Goal: Task Accomplishment & Management: Manage account settings

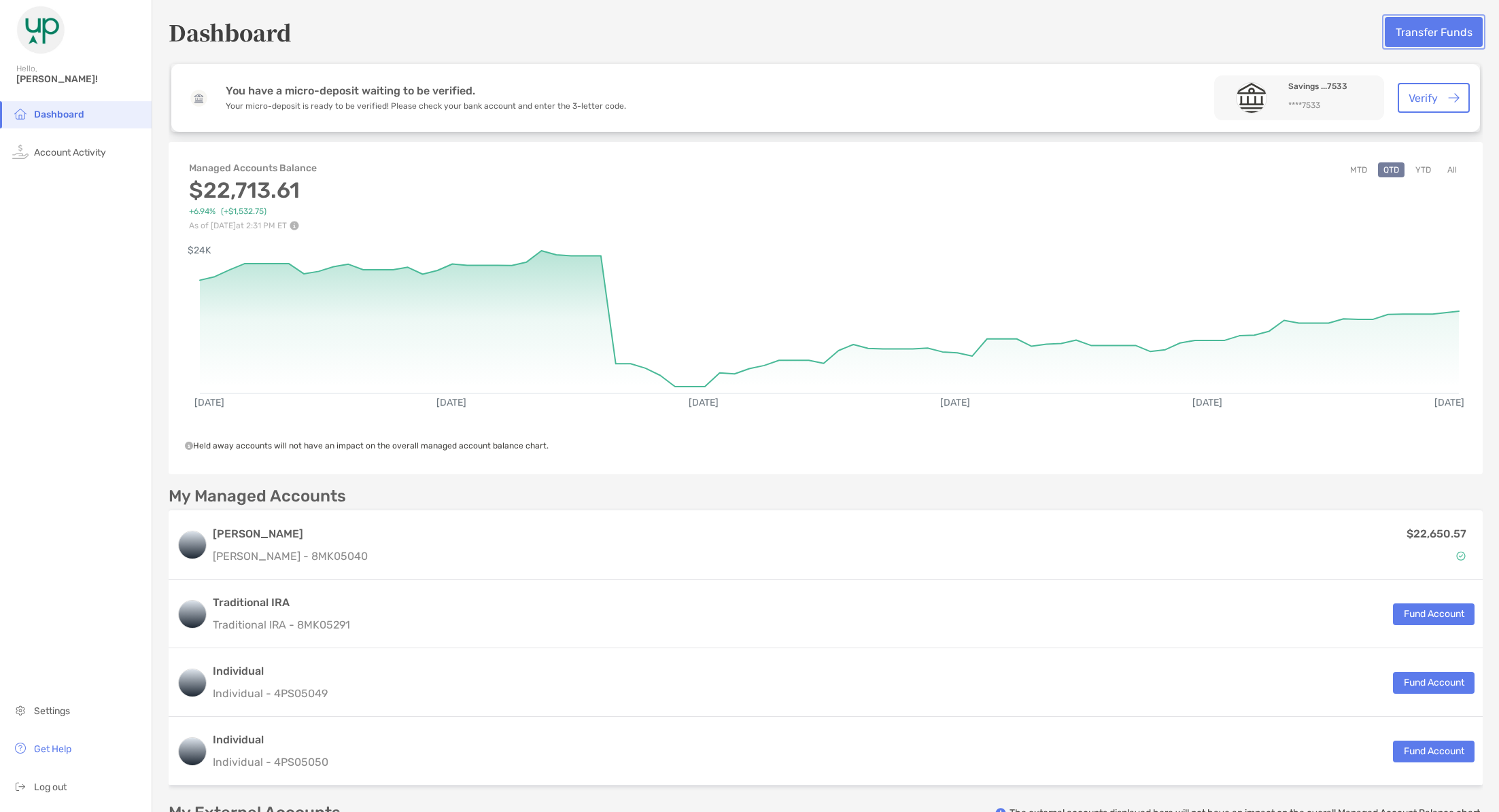
click at [1430, 38] on button "Transfer Funds" at bounding box center [1433, 32] width 98 height 30
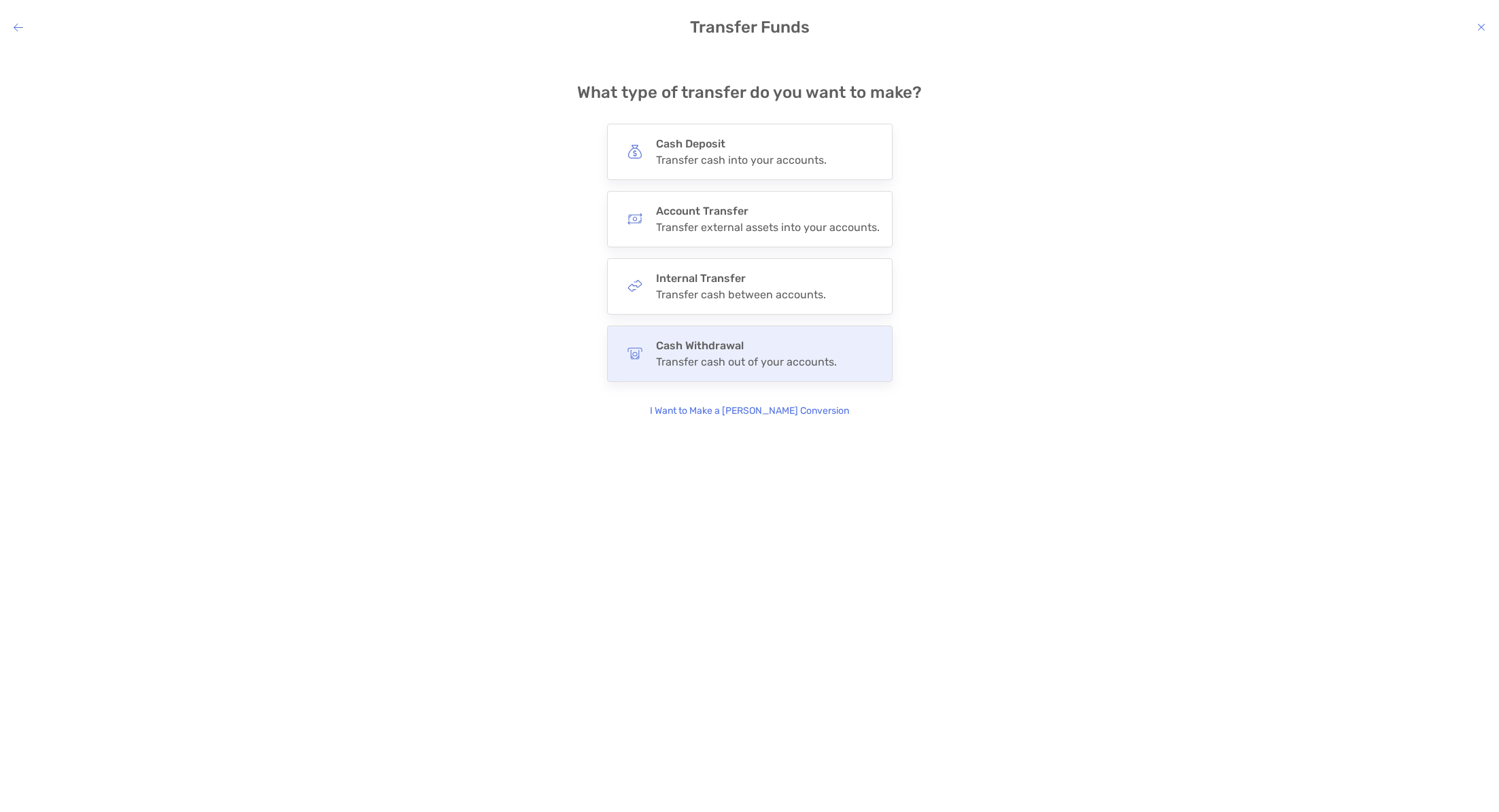
click at [777, 353] on div "Cash Withdrawal Transfer cash out of your accounts." at bounding box center [746, 353] width 181 height 29
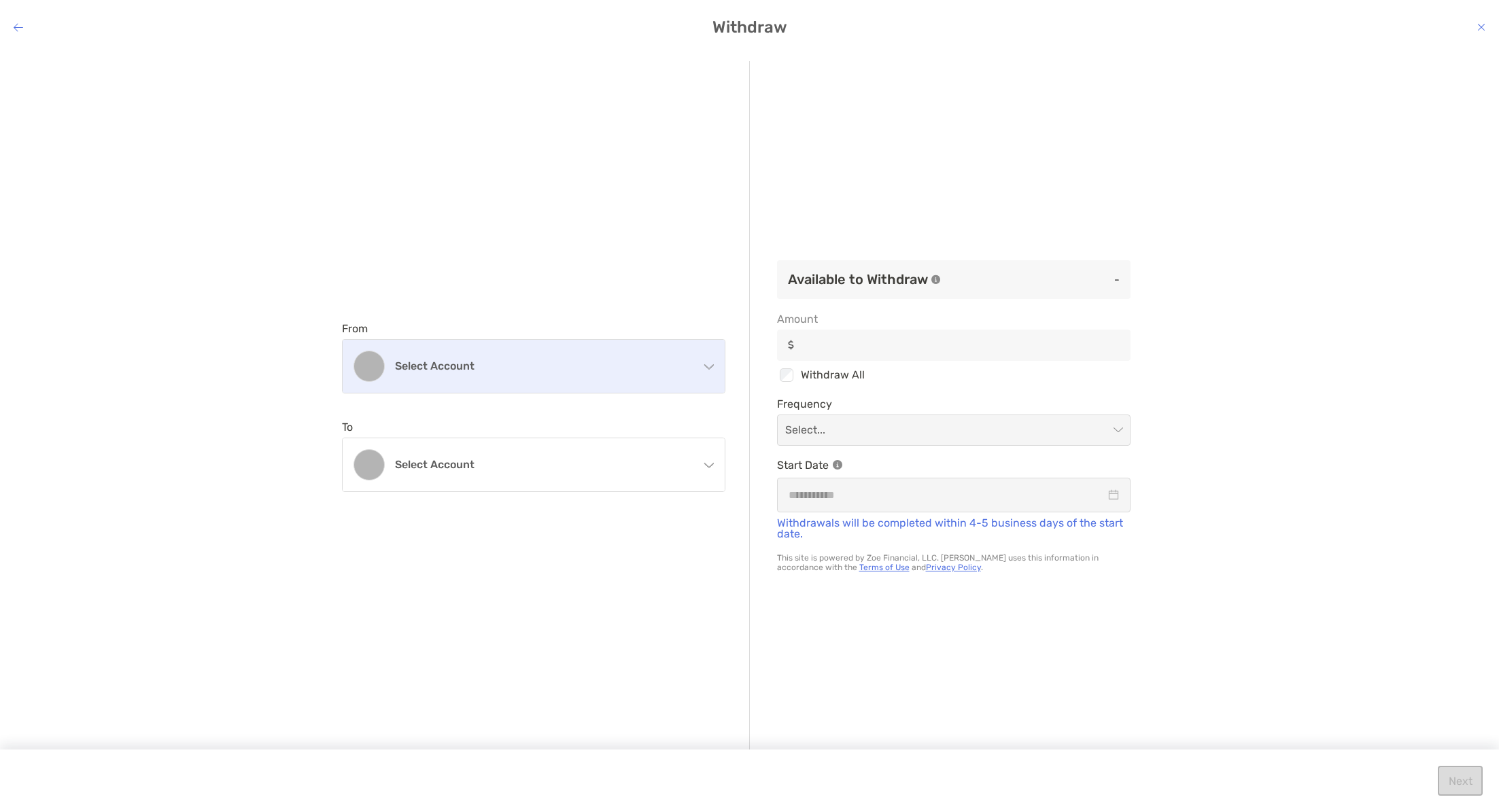
click at [579, 362] on h4 "Select account" at bounding box center [542, 365] width 294 height 13
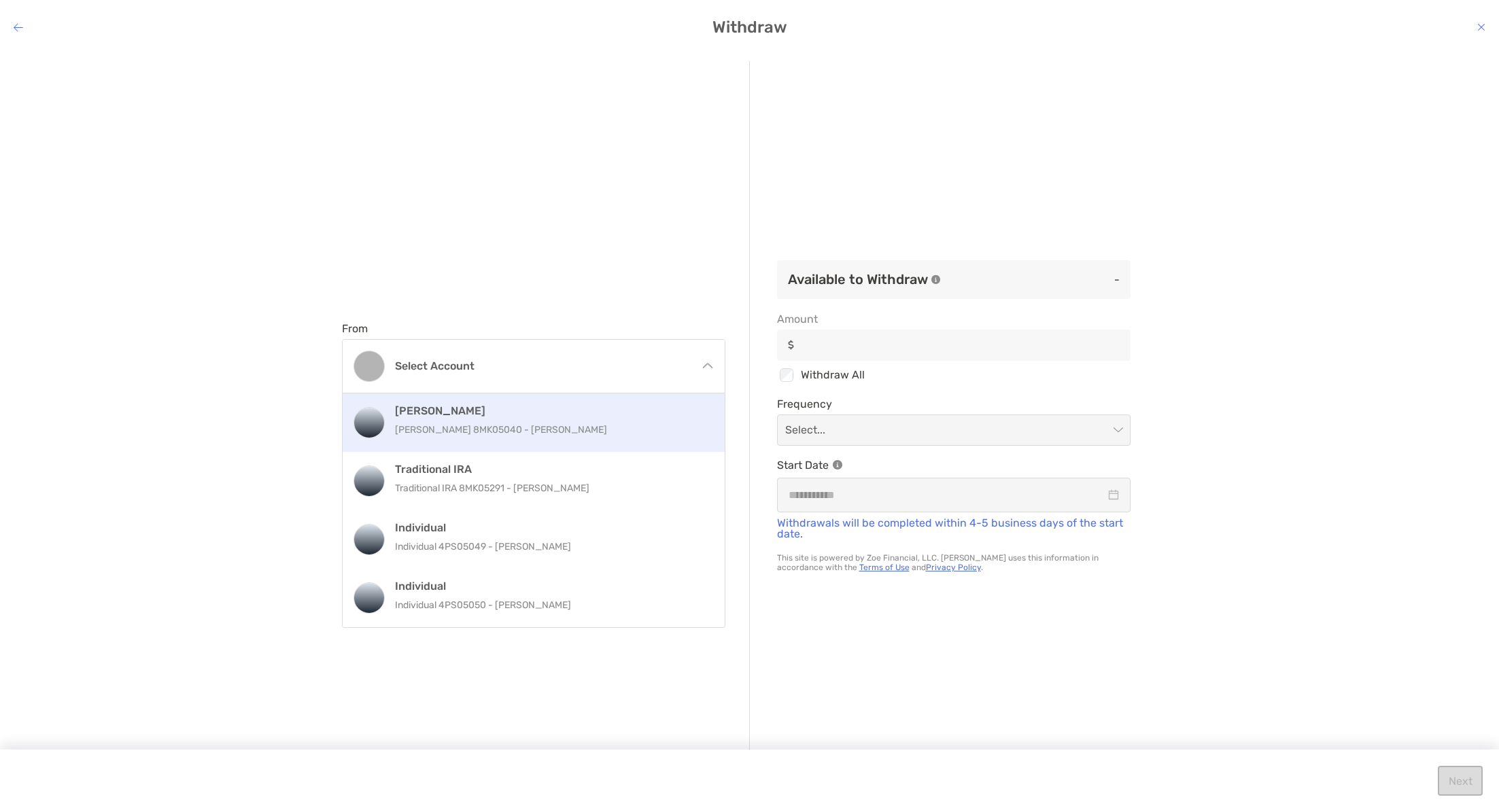
click at [541, 426] on p "[PERSON_NAME] 8MK05040 - [PERSON_NAME]" at bounding box center [548, 429] width 306 height 17
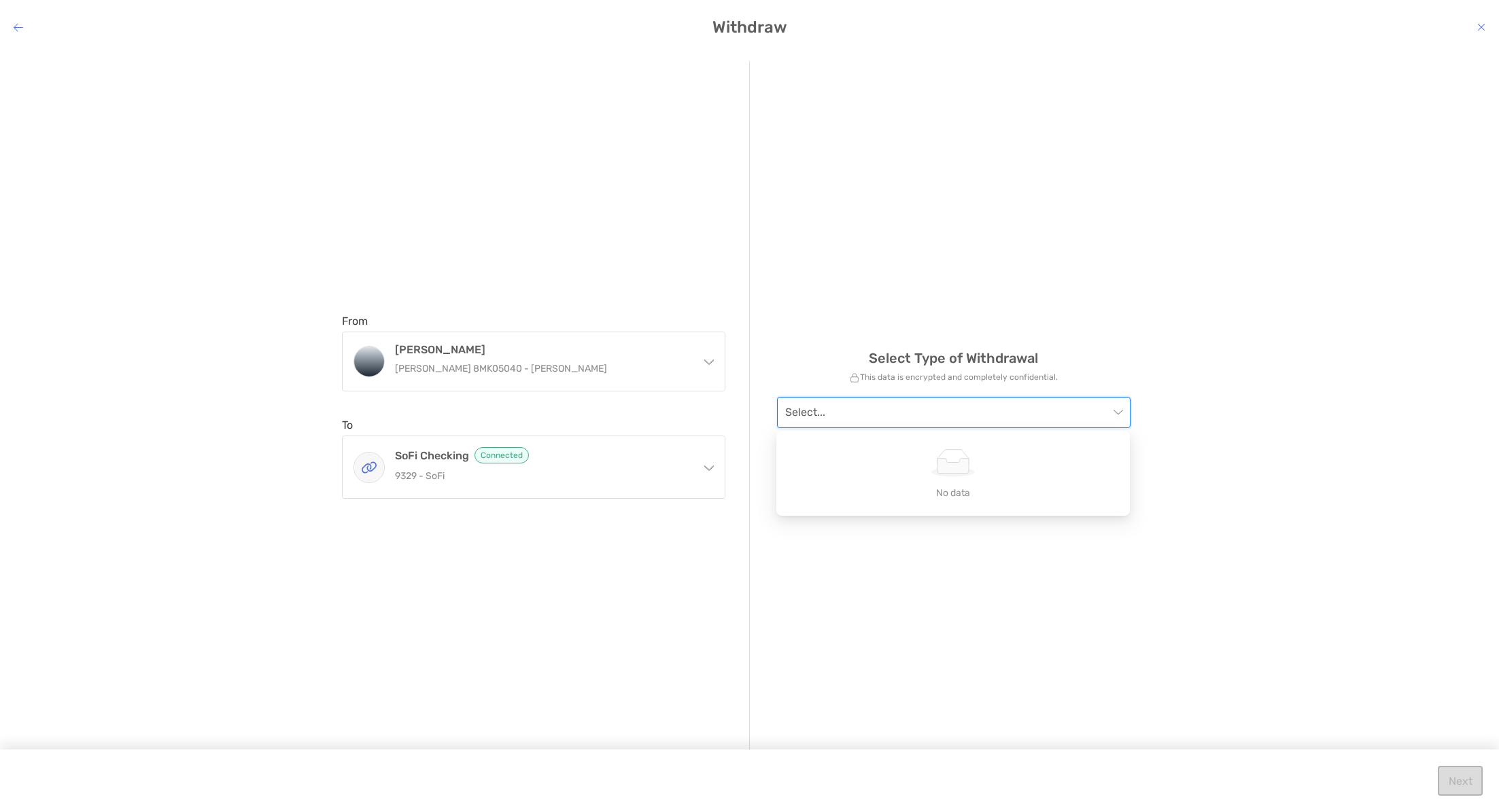
click at [885, 415] on input "modal" at bounding box center [947, 412] width 324 height 30
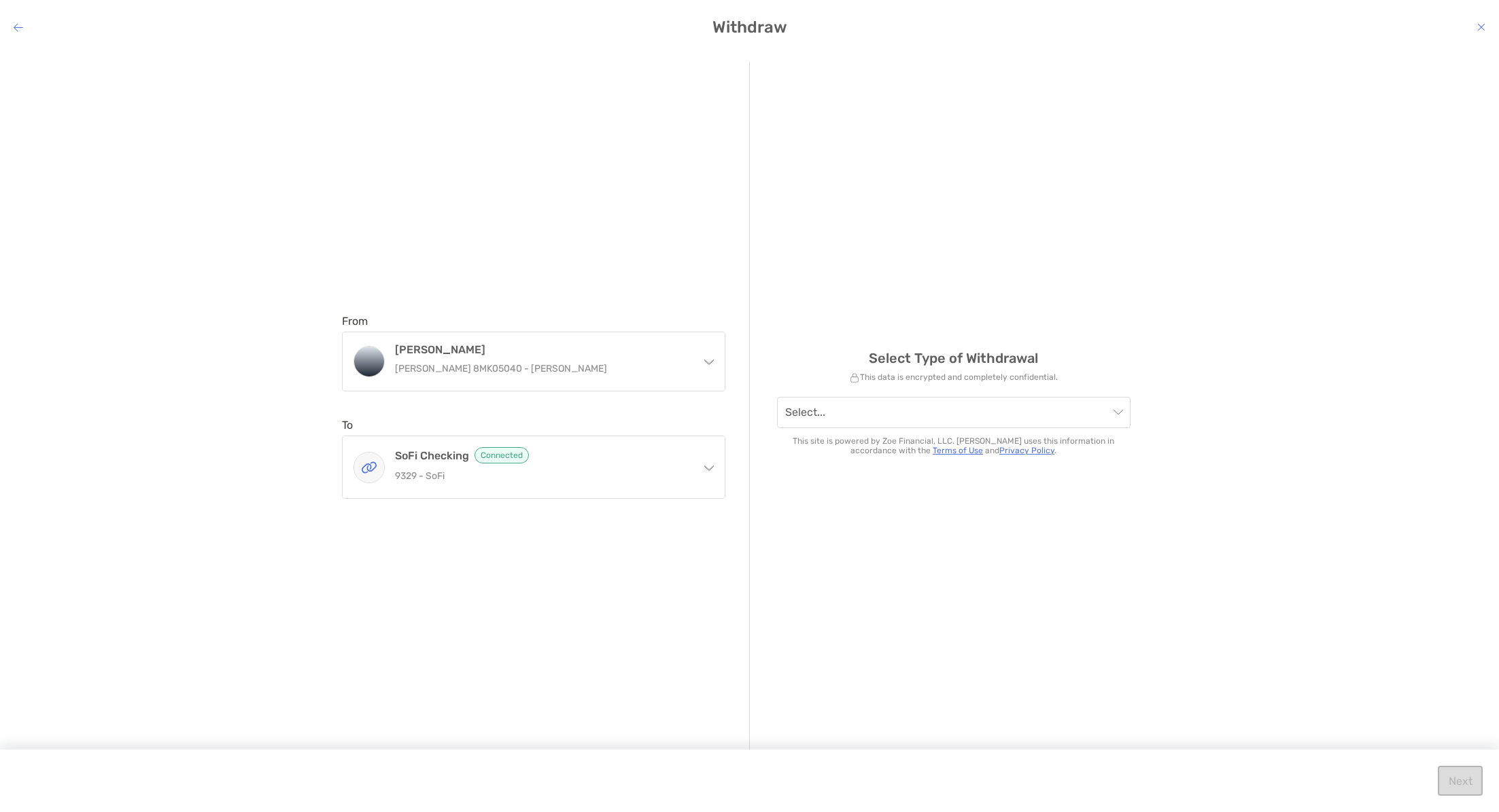
click at [926, 386] on div "Select Type of Withdrawal This data is encrypted and completely confidential. S…" at bounding box center [953, 406] width 408 height 691
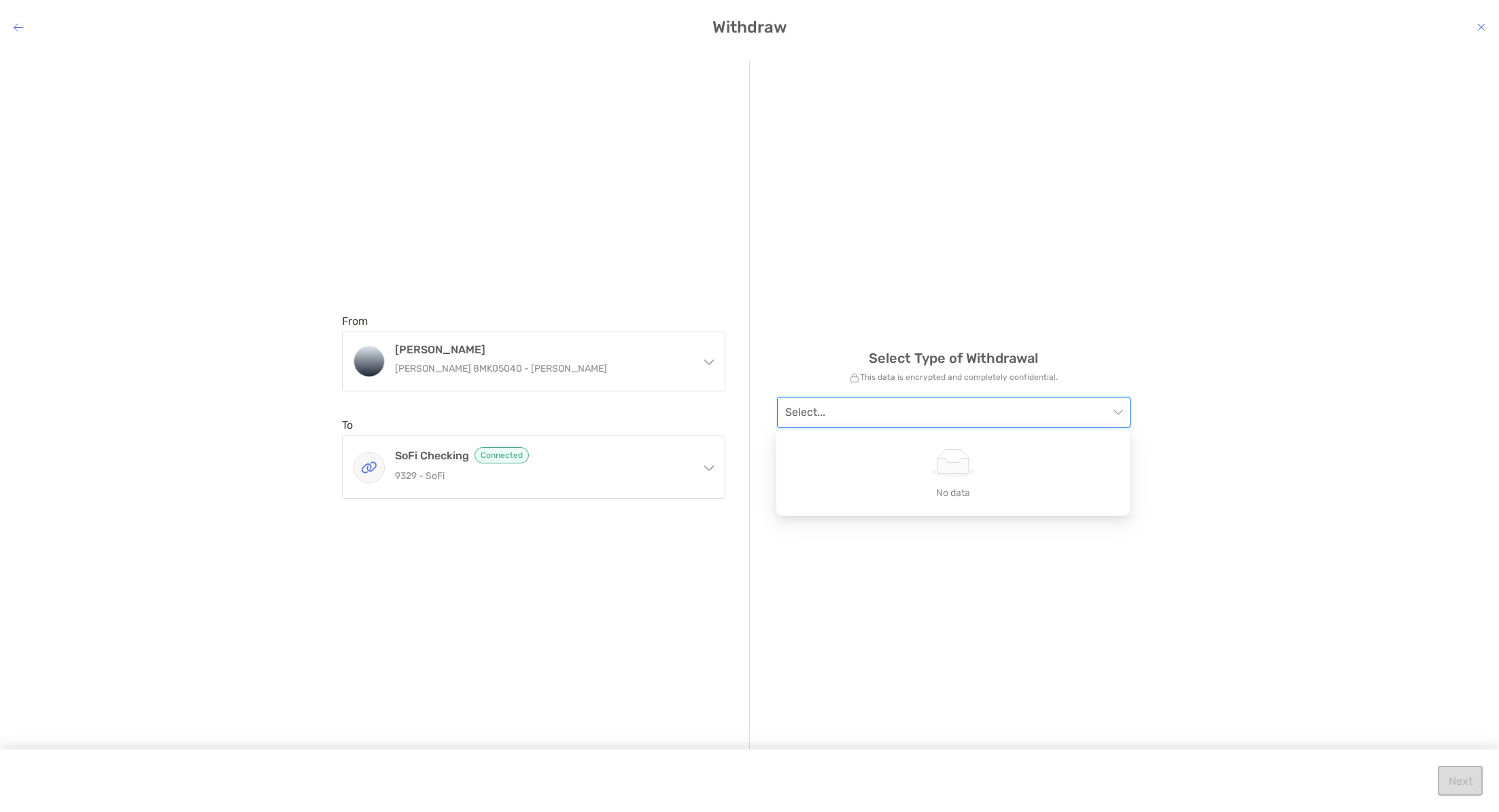
click at [1045, 407] on input "modal" at bounding box center [947, 412] width 324 height 30
click at [1018, 323] on div "Select Type of Withdrawal This data is encrypted and completely confidential. S…" at bounding box center [953, 406] width 408 height 691
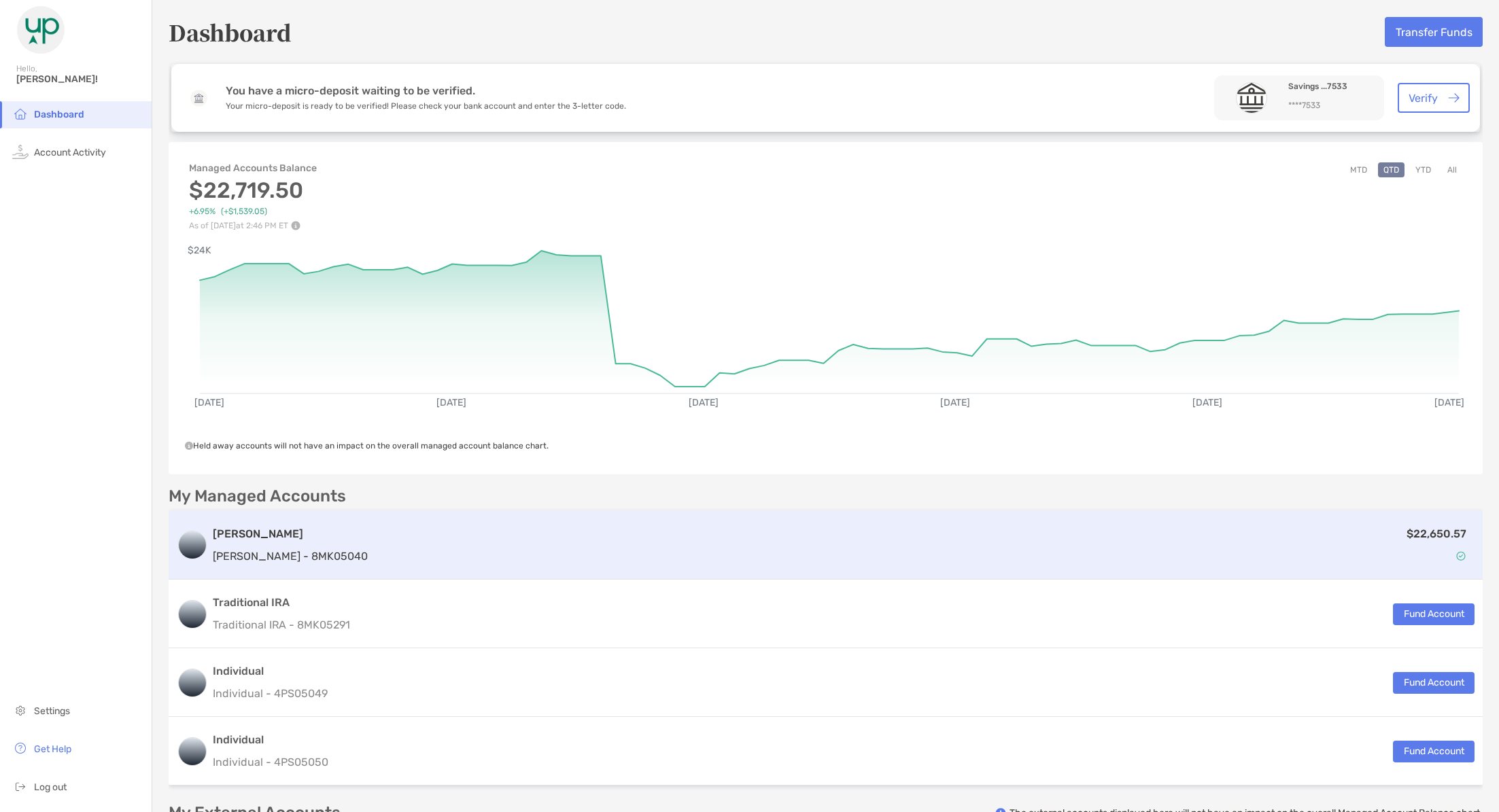
click at [596, 562] on div "$22,650.57" at bounding box center [924, 545] width 1101 height 39
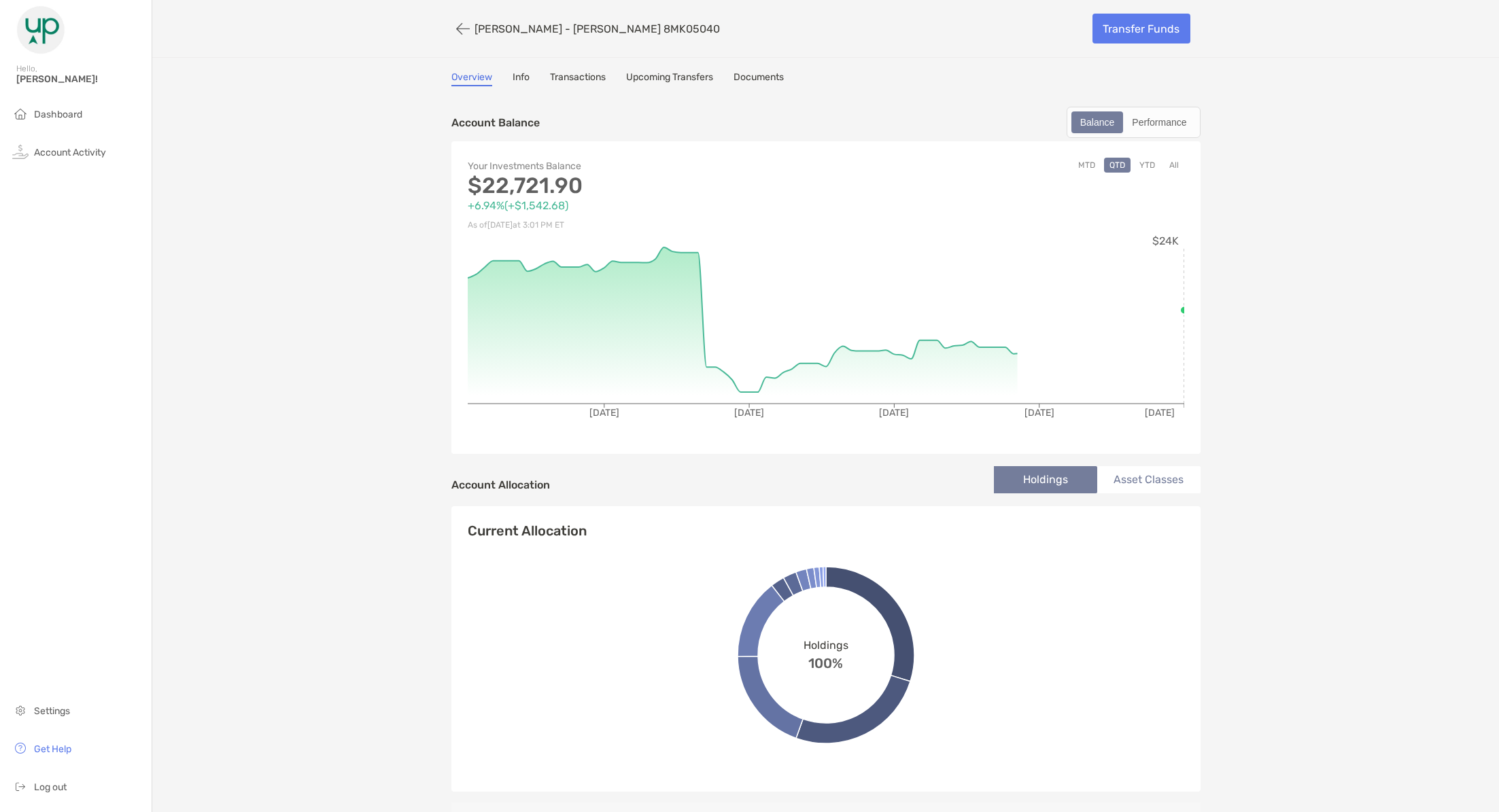
click at [762, 83] on link "Documents" at bounding box center [758, 79] width 50 height 15
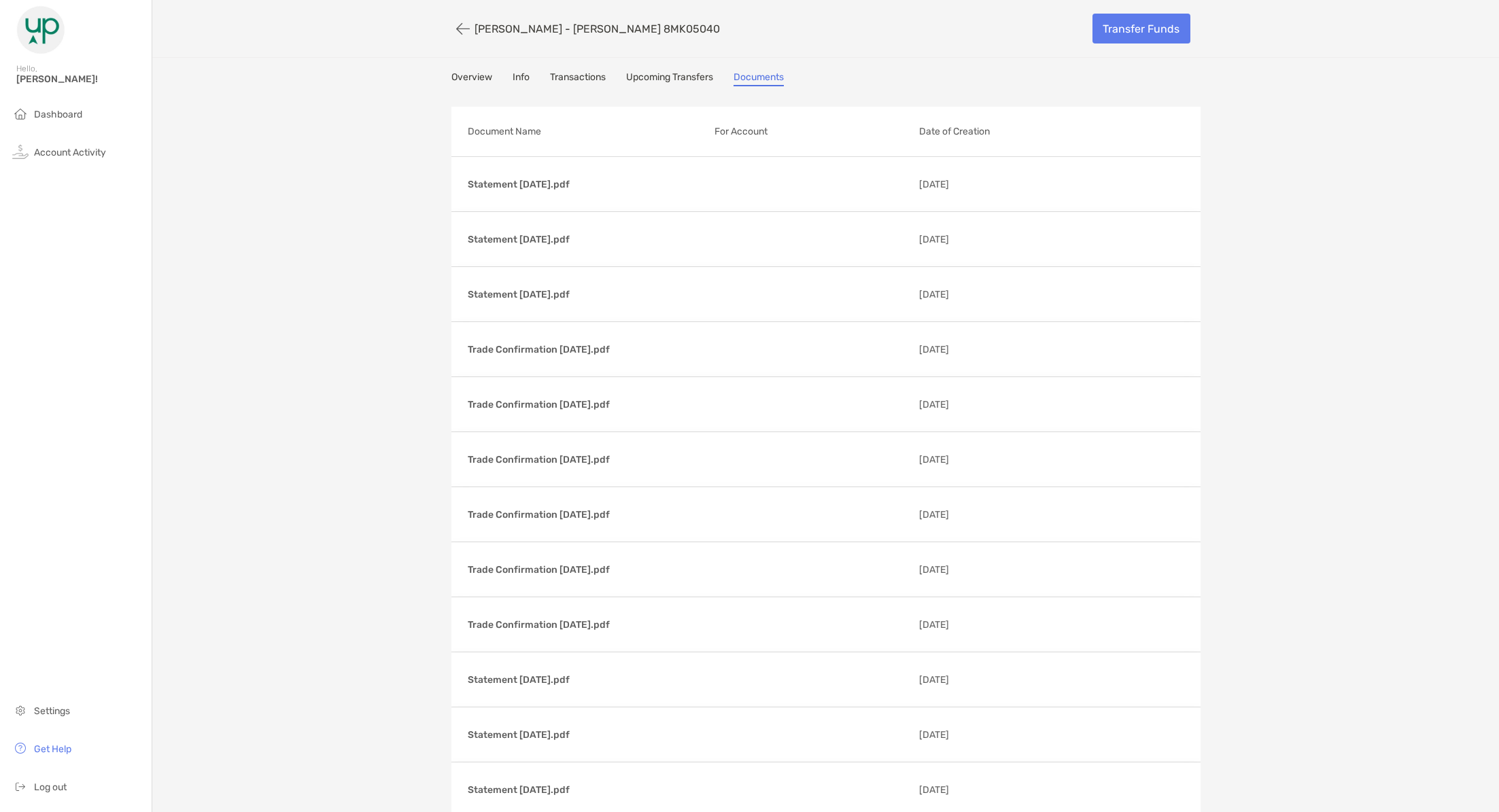
click at [577, 75] on link "Transactions" at bounding box center [578, 79] width 56 height 15
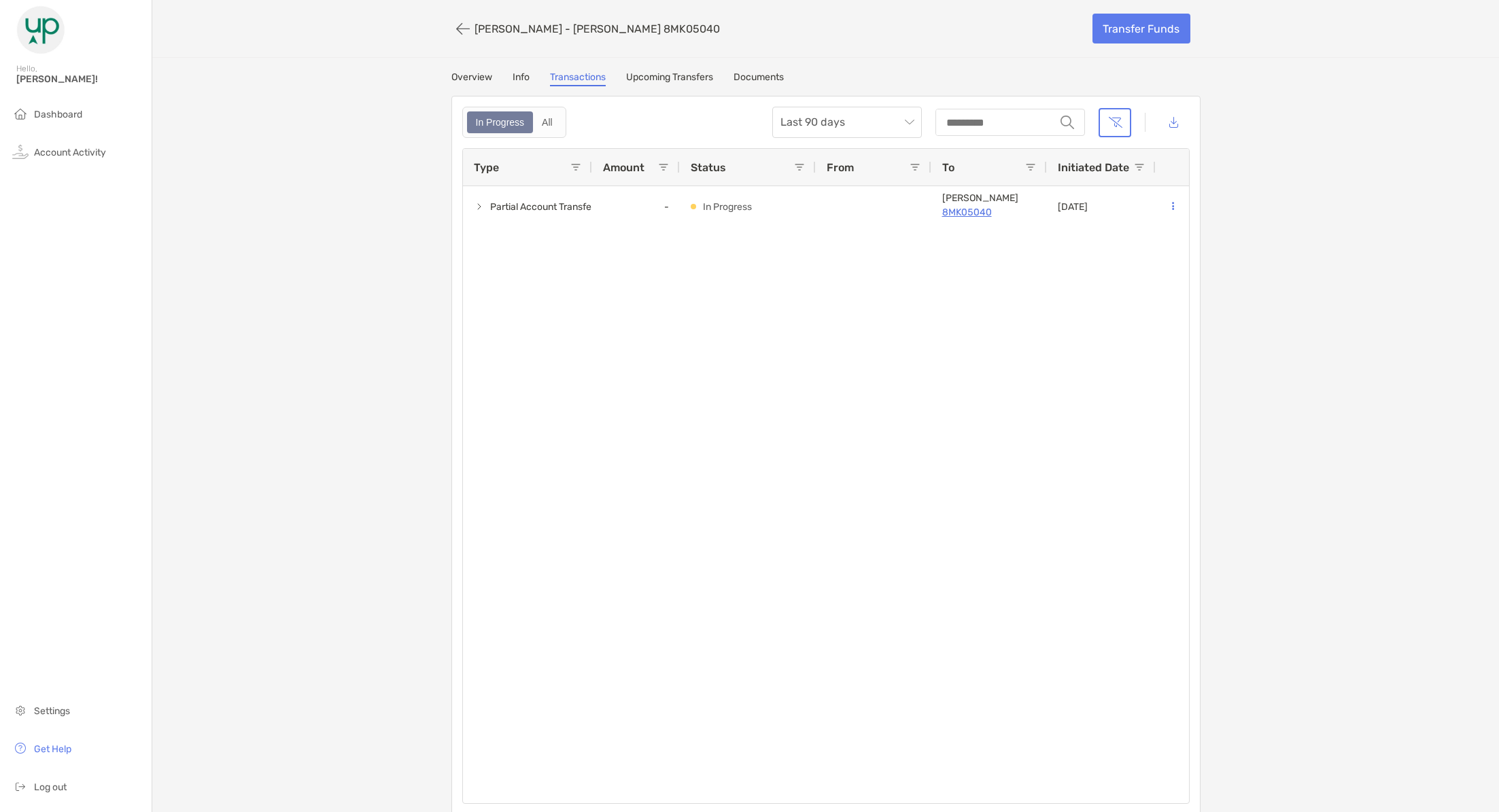
click at [474, 75] on link "Overview" at bounding box center [472, 79] width 41 height 15
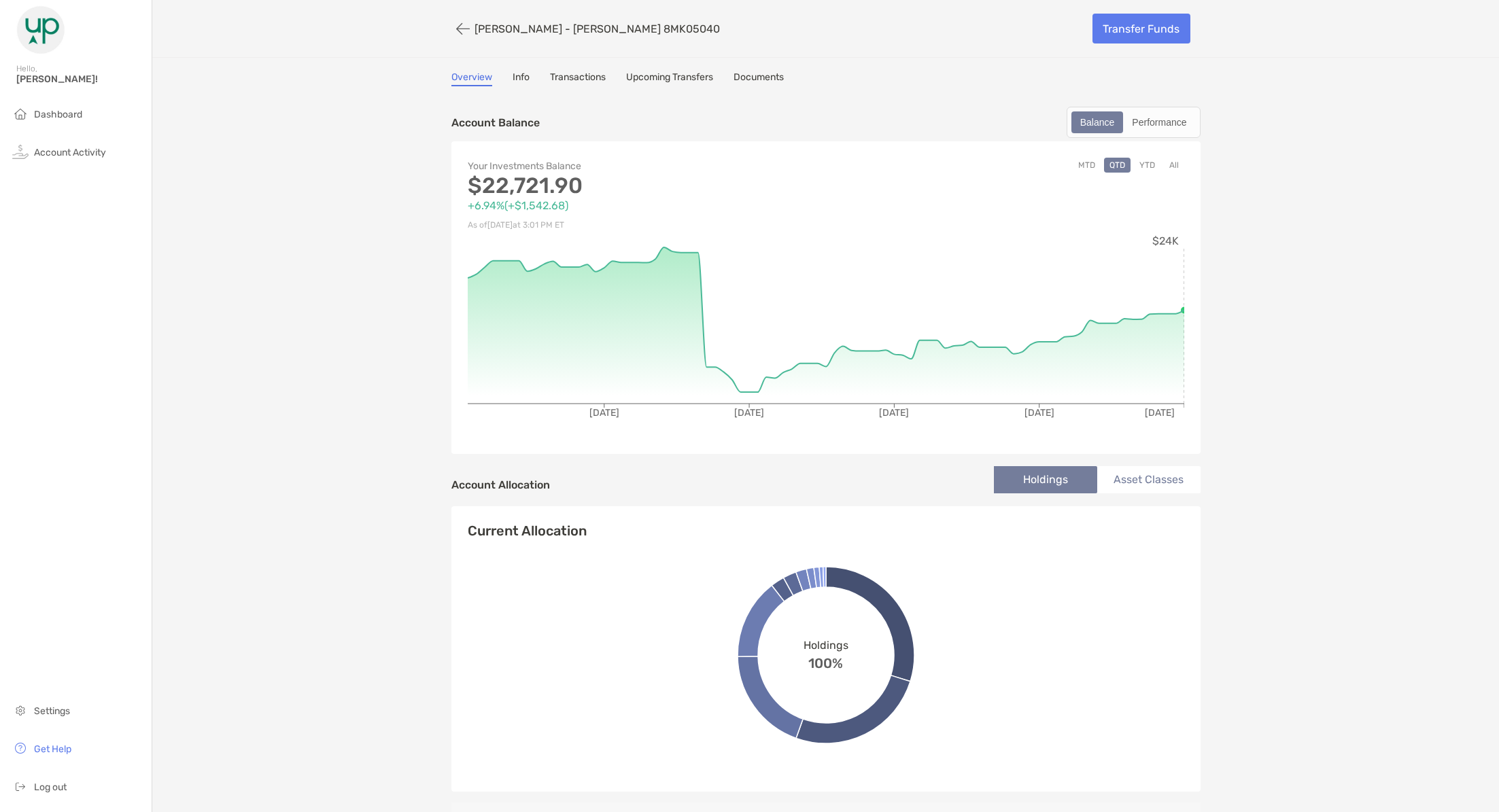
click at [589, 63] on div "[PERSON_NAME] - [PERSON_NAME] 8MK05040 Transfer Funds Overview Info Transaction…" at bounding box center [825, 780] width 1346 height 1561
click at [581, 87] on div "Overview Info Transactions Upcoming Transfers Documents Account Balance Balance…" at bounding box center [825, 816] width 776 height 1489
click at [587, 80] on link "Transactions" at bounding box center [578, 79] width 56 height 15
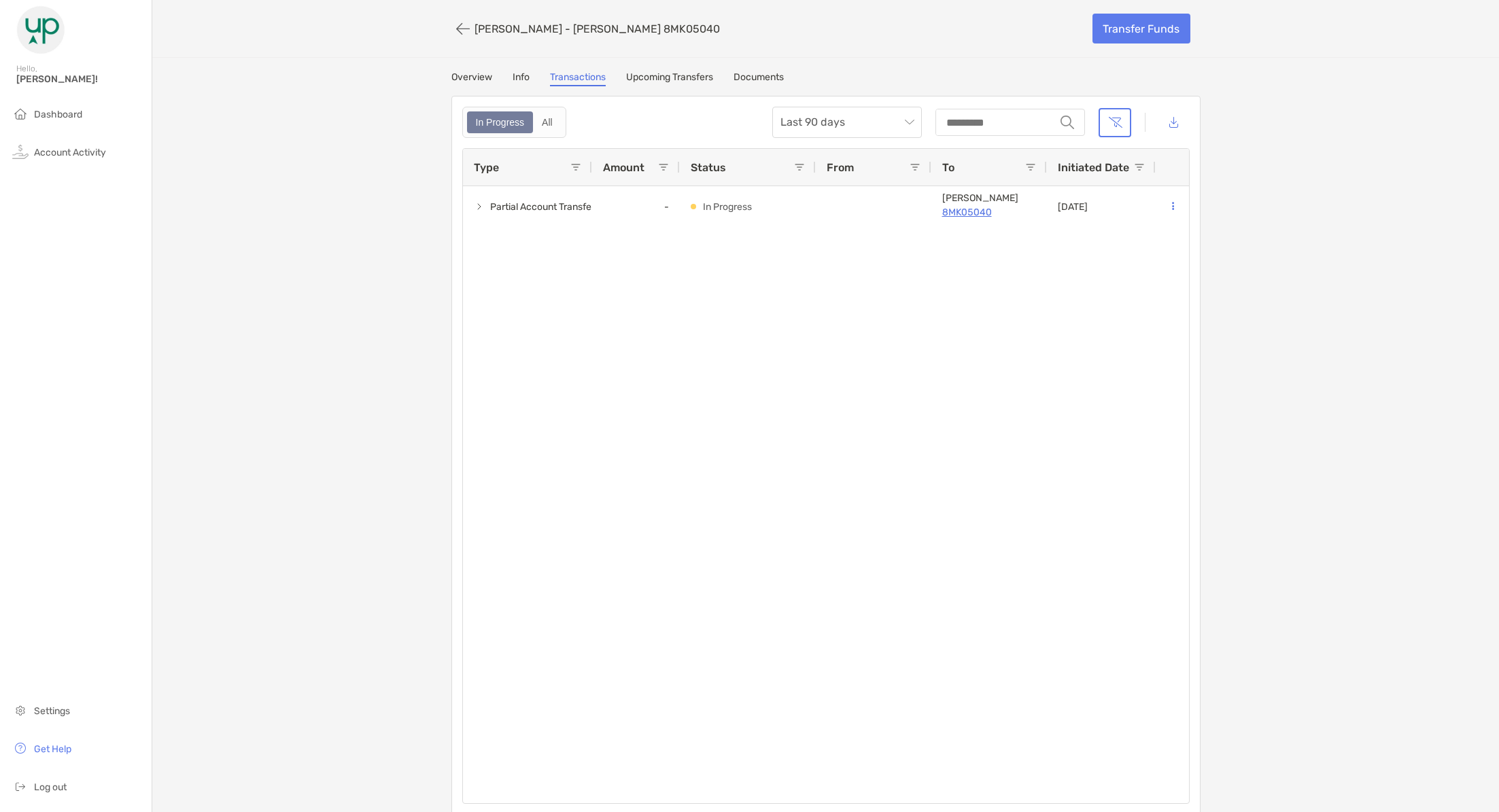
click at [526, 115] on div "In Progress" at bounding box center [500, 122] width 64 height 19
click at [552, 115] on div "All" at bounding box center [547, 122] width 26 height 19
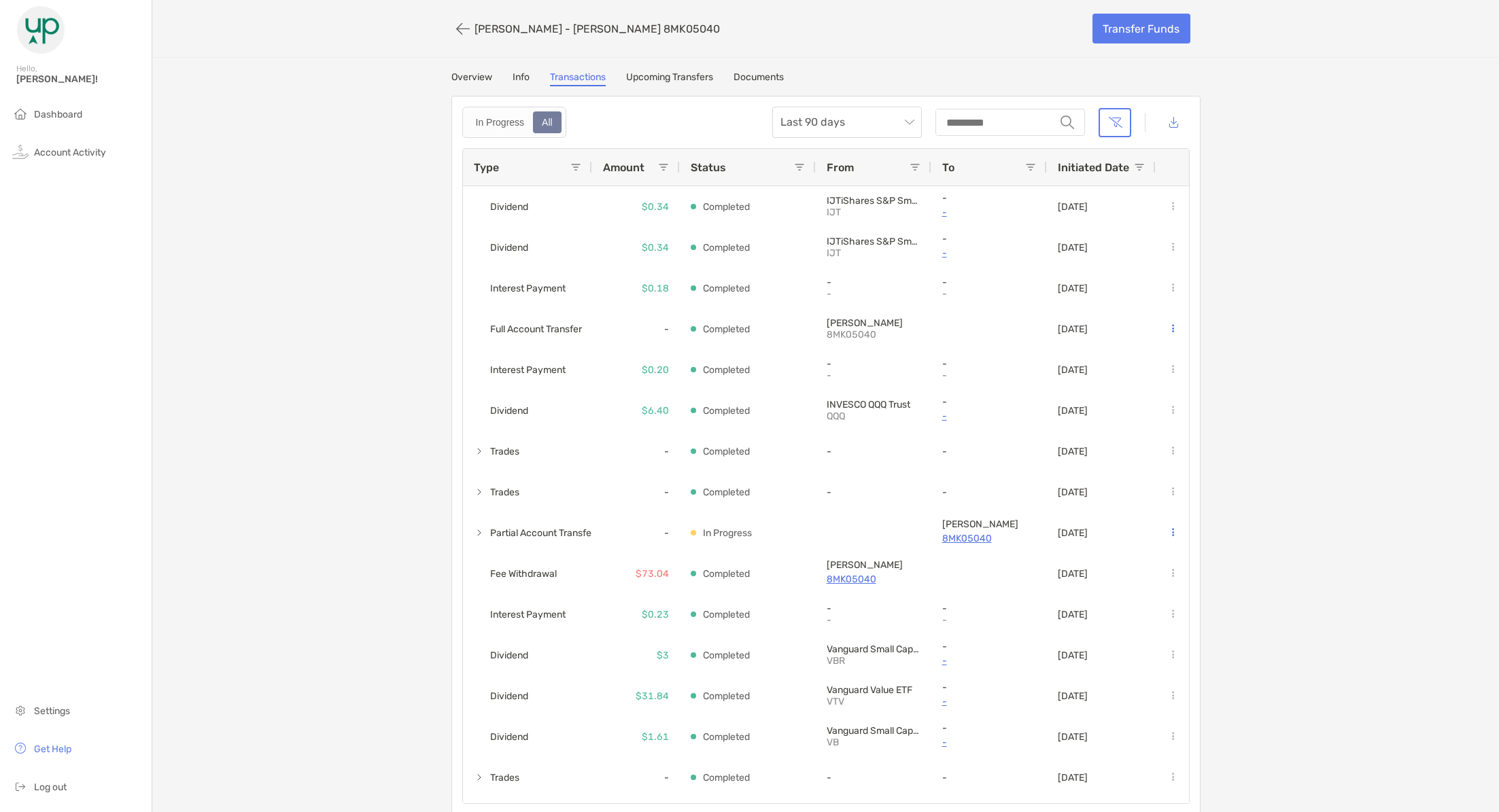
click at [506, 76] on div "Overview Info Transactions Upcoming Transfers Documents" at bounding box center [826, 79] width 749 height 15
click at [656, 72] on link "Upcoming Transfers" at bounding box center [669, 79] width 87 height 15
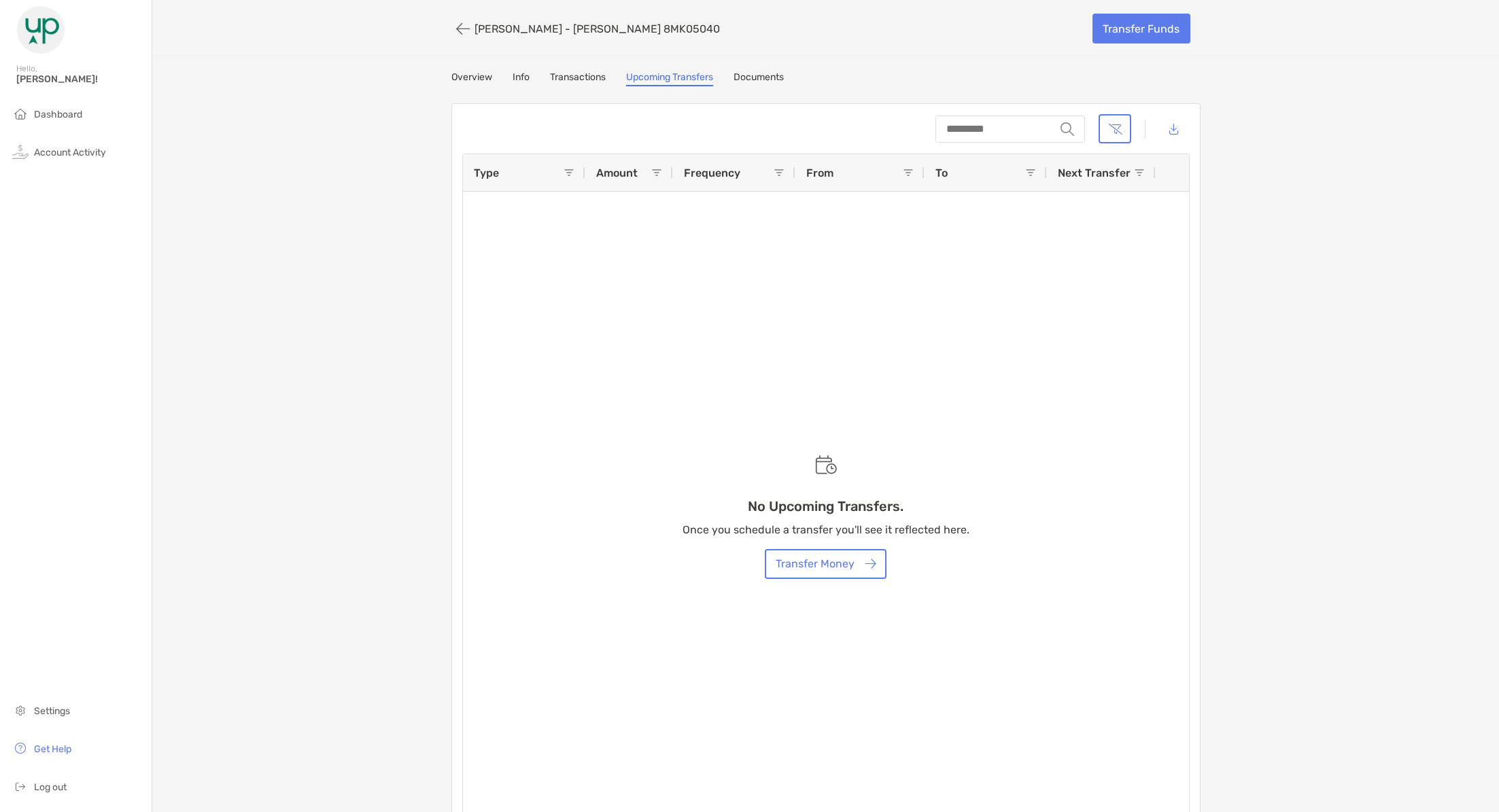
click at [777, 72] on link "Documents" at bounding box center [758, 79] width 50 height 15
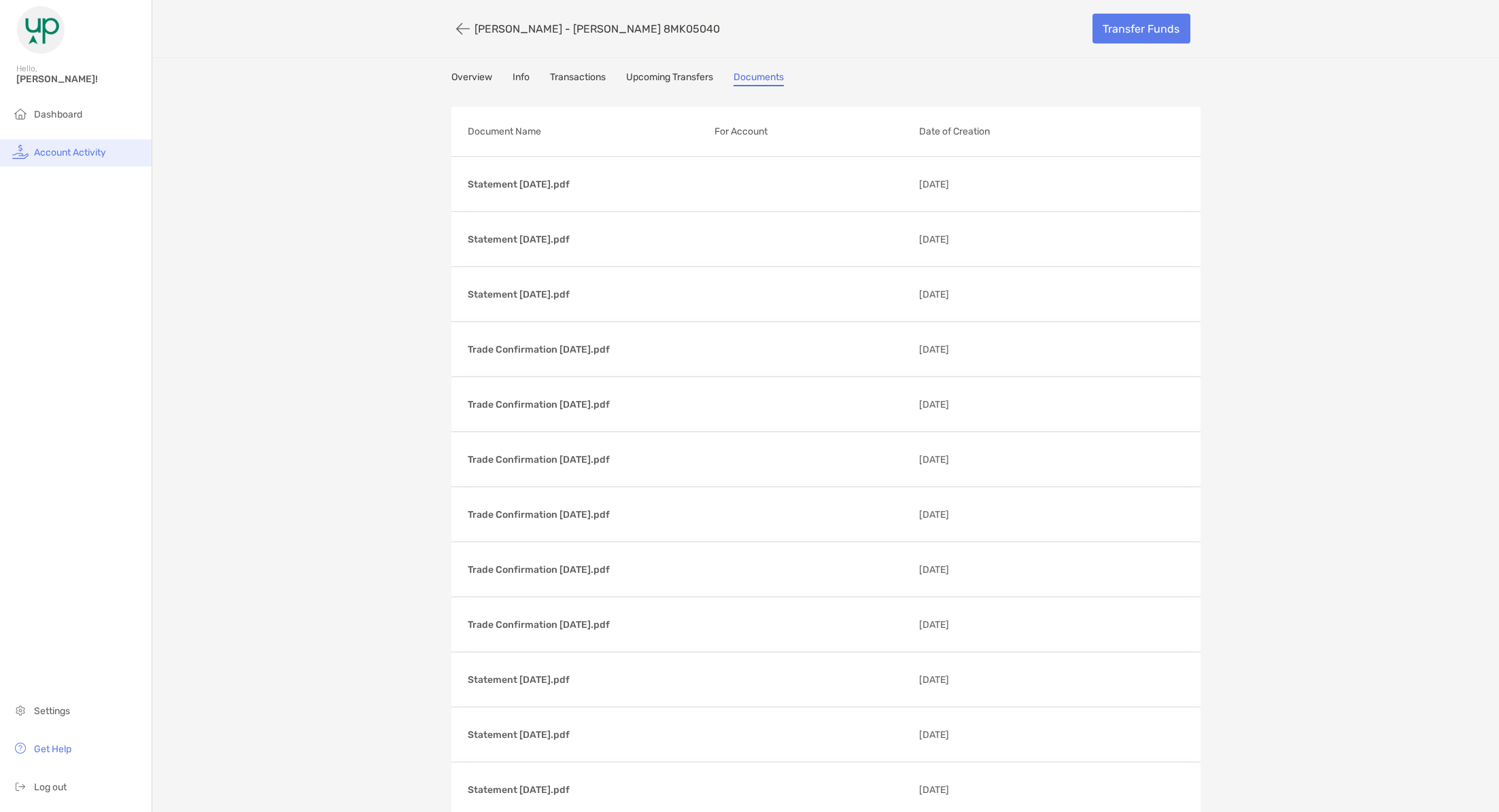
click at [83, 147] on span "Account Activity" at bounding box center [70, 153] width 72 height 12
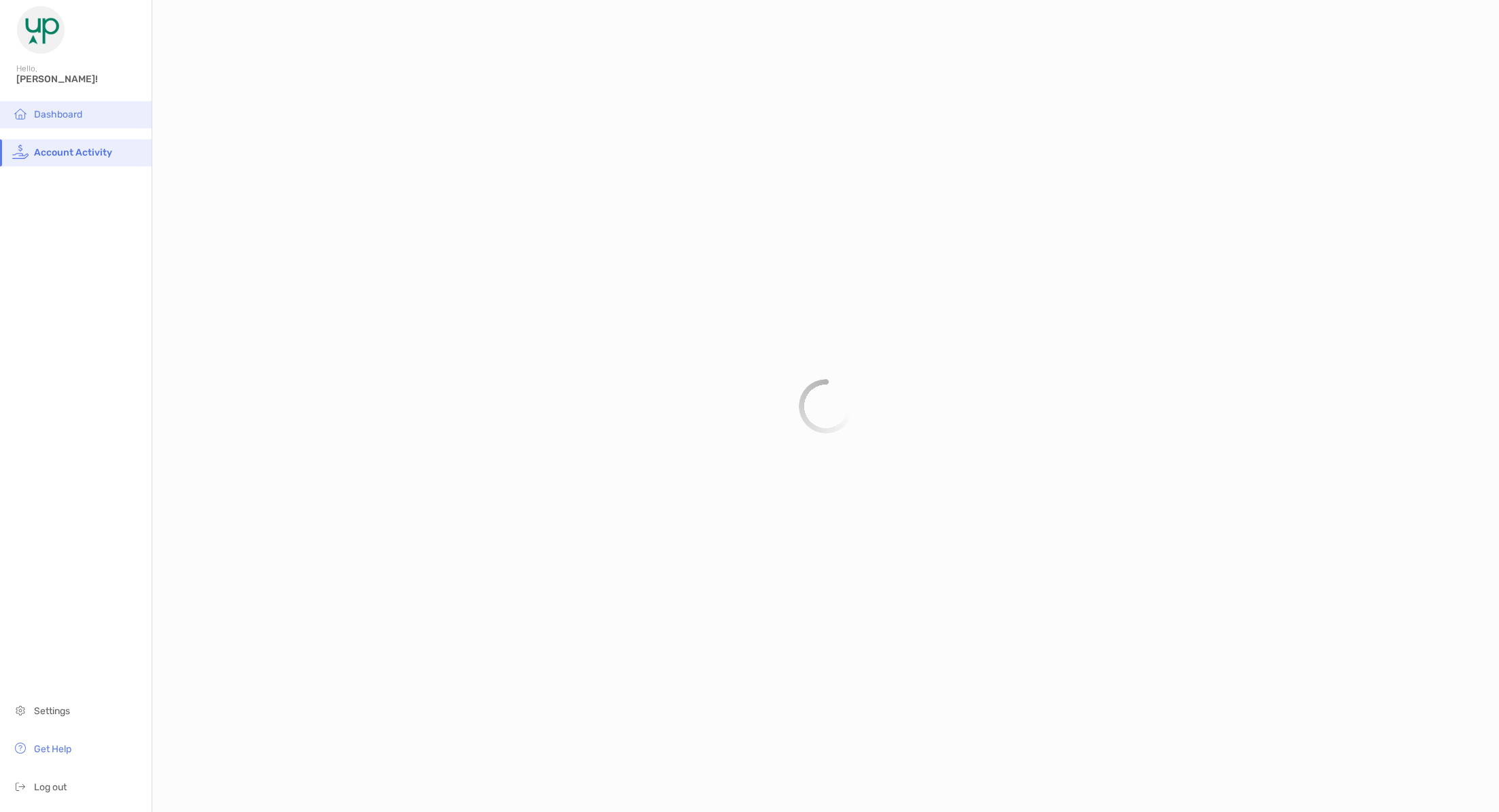
click at [77, 112] on span "Dashboard" at bounding box center [58, 115] width 48 height 12
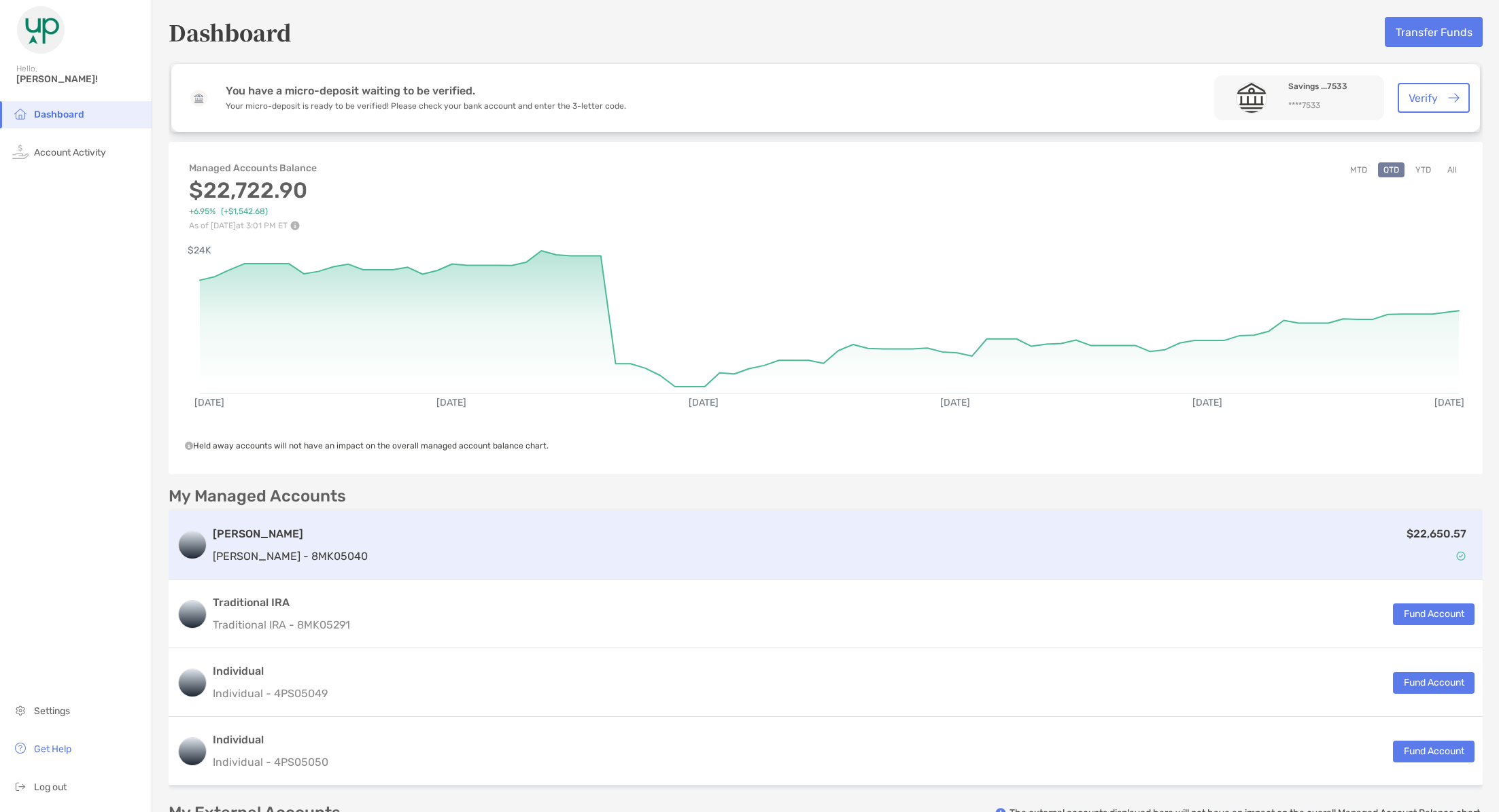
click at [766, 554] on div "$22,650.57" at bounding box center [924, 545] width 1101 height 39
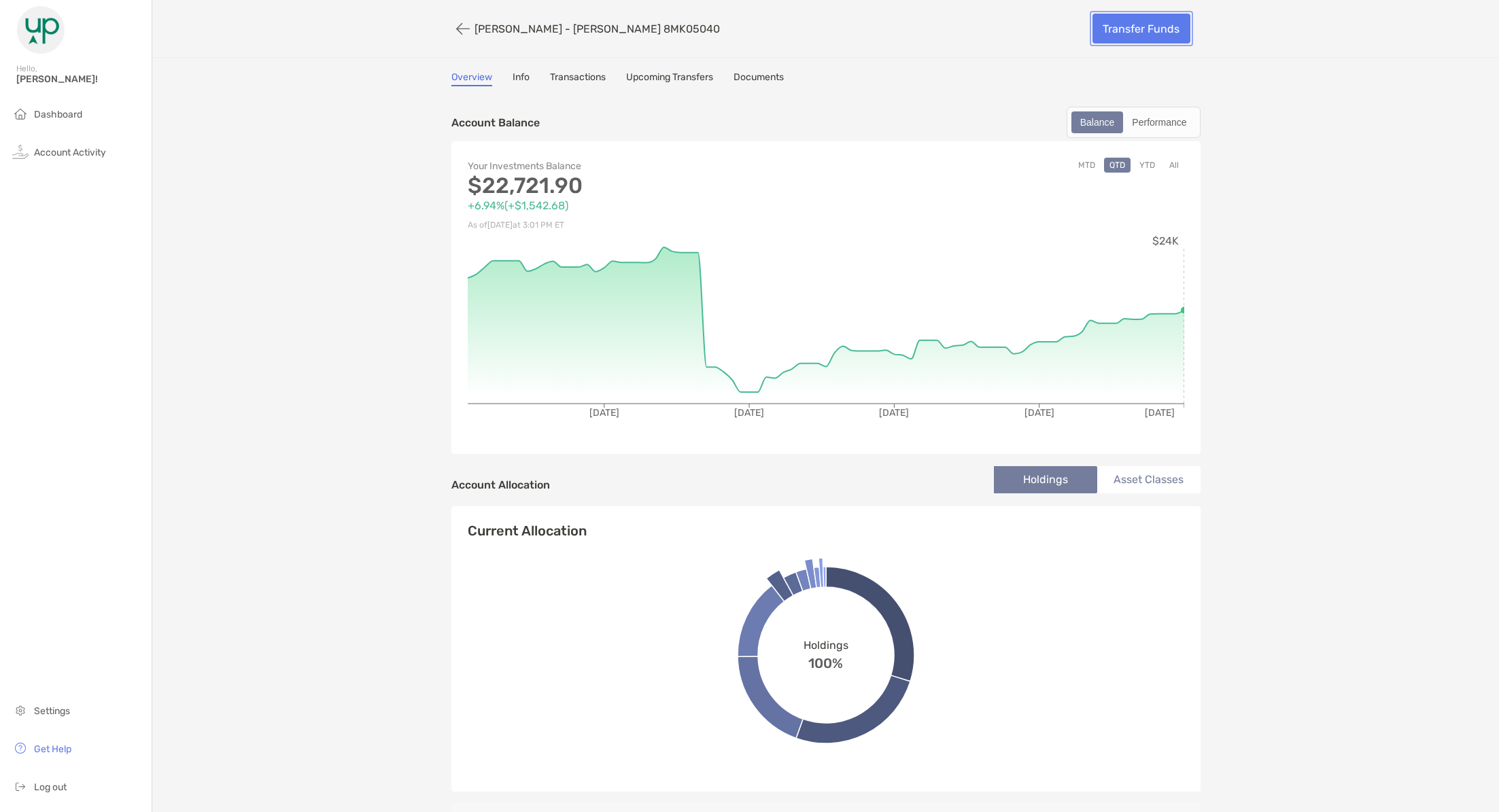
click at [1146, 25] on link "Transfer Funds" at bounding box center [1140, 28] width 98 height 30
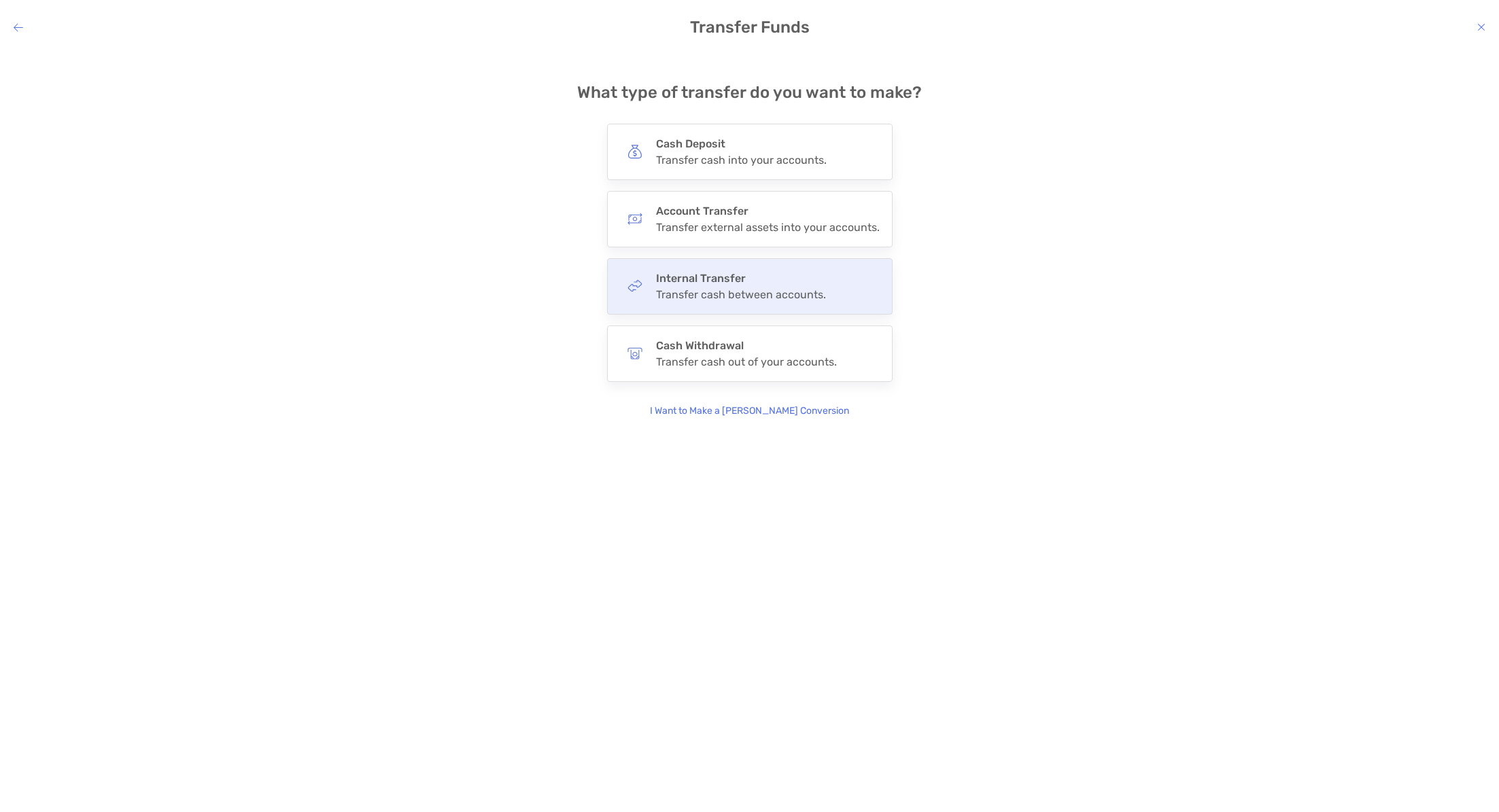
click at [763, 291] on div "Transfer cash between accounts." at bounding box center [741, 294] width 170 height 13
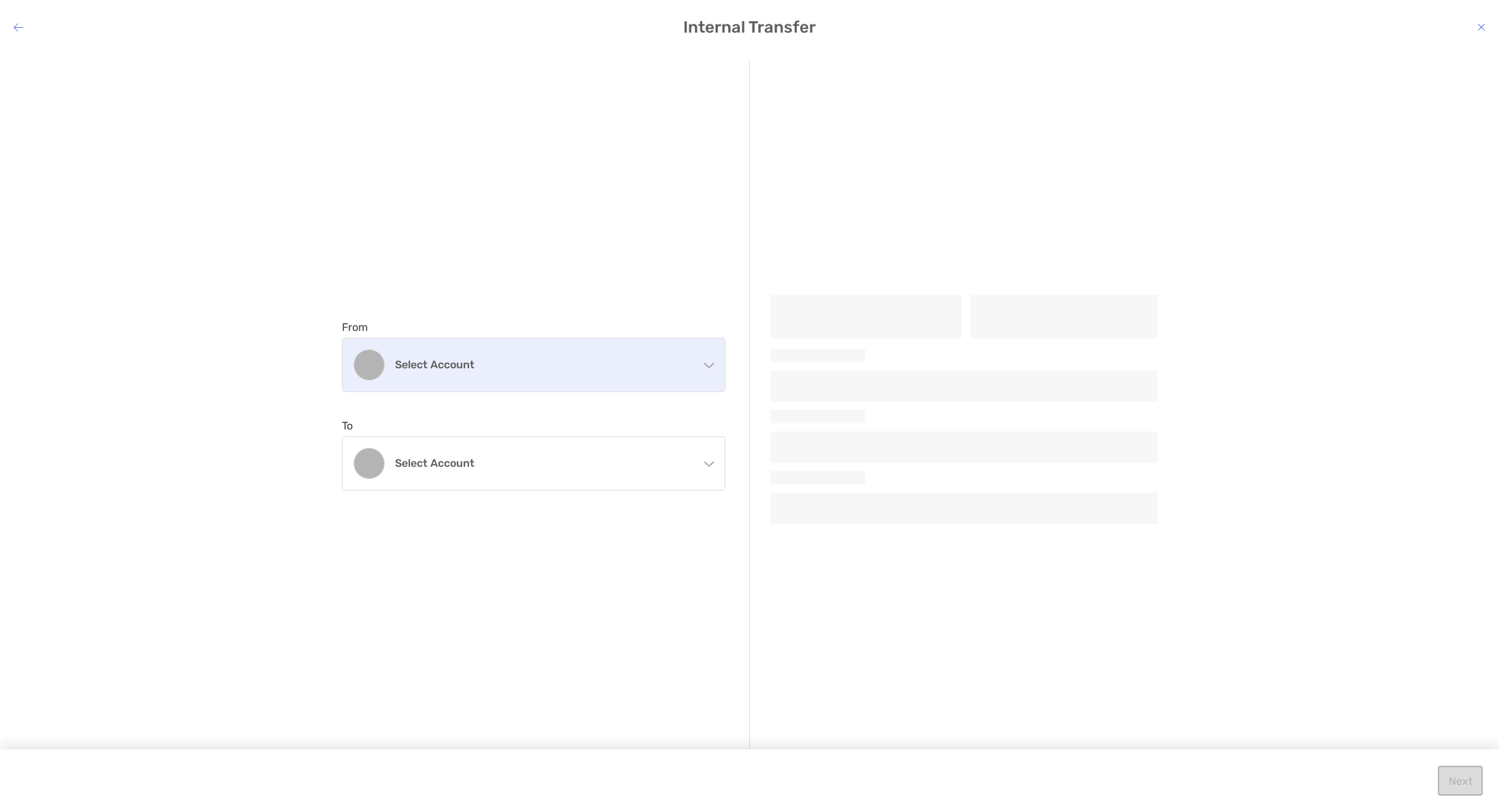
click at [583, 377] on div "Select account" at bounding box center [534, 364] width 382 height 53
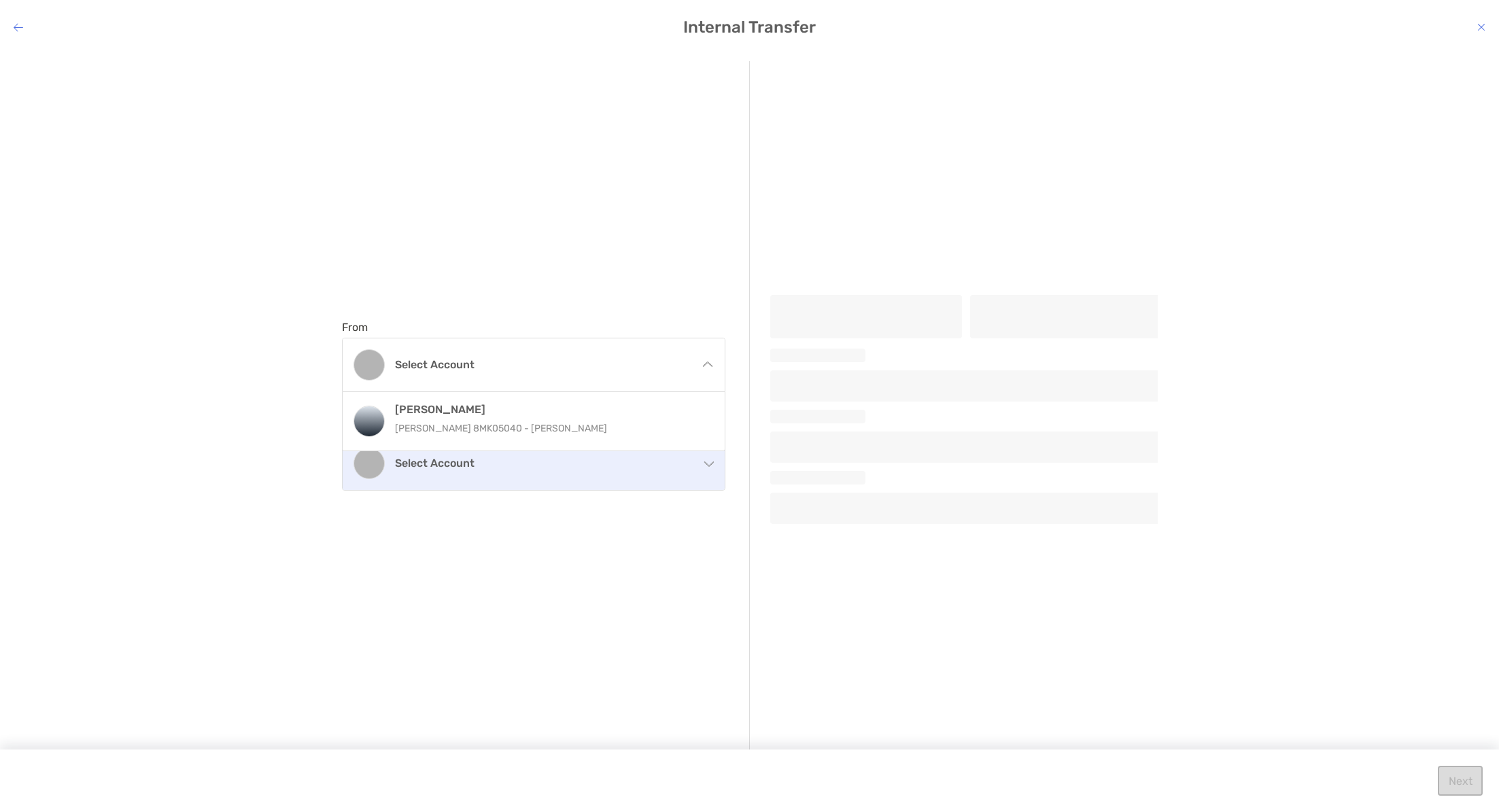
click at [362, 466] on figure "modal" at bounding box center [369, 463] width 31 height 31
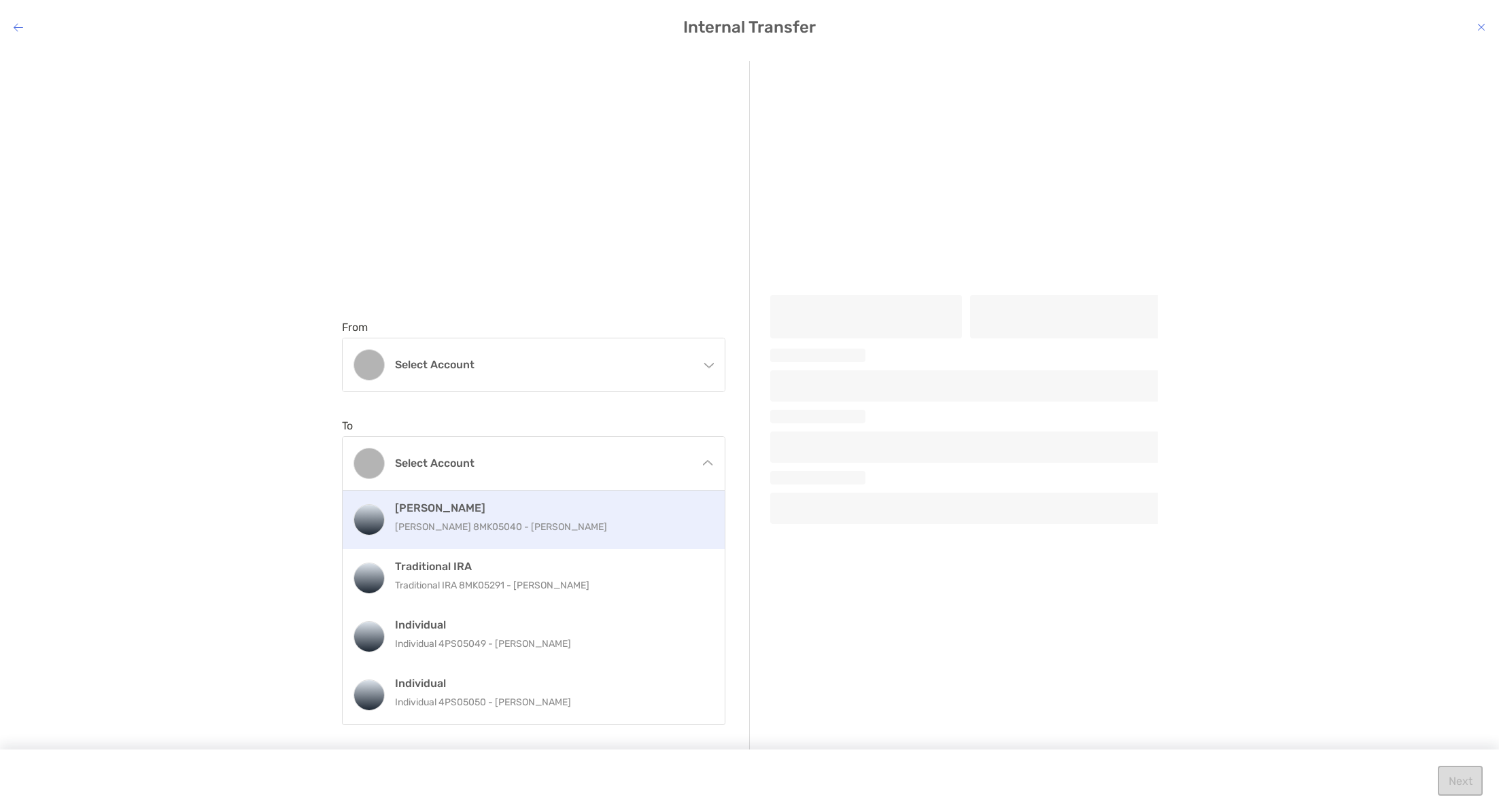
click at [448, 527] on p "[PERSON_NAME] 8MK05040 - [PERSON_NAME]" at bounding box center [548, 527] width 306 height 17
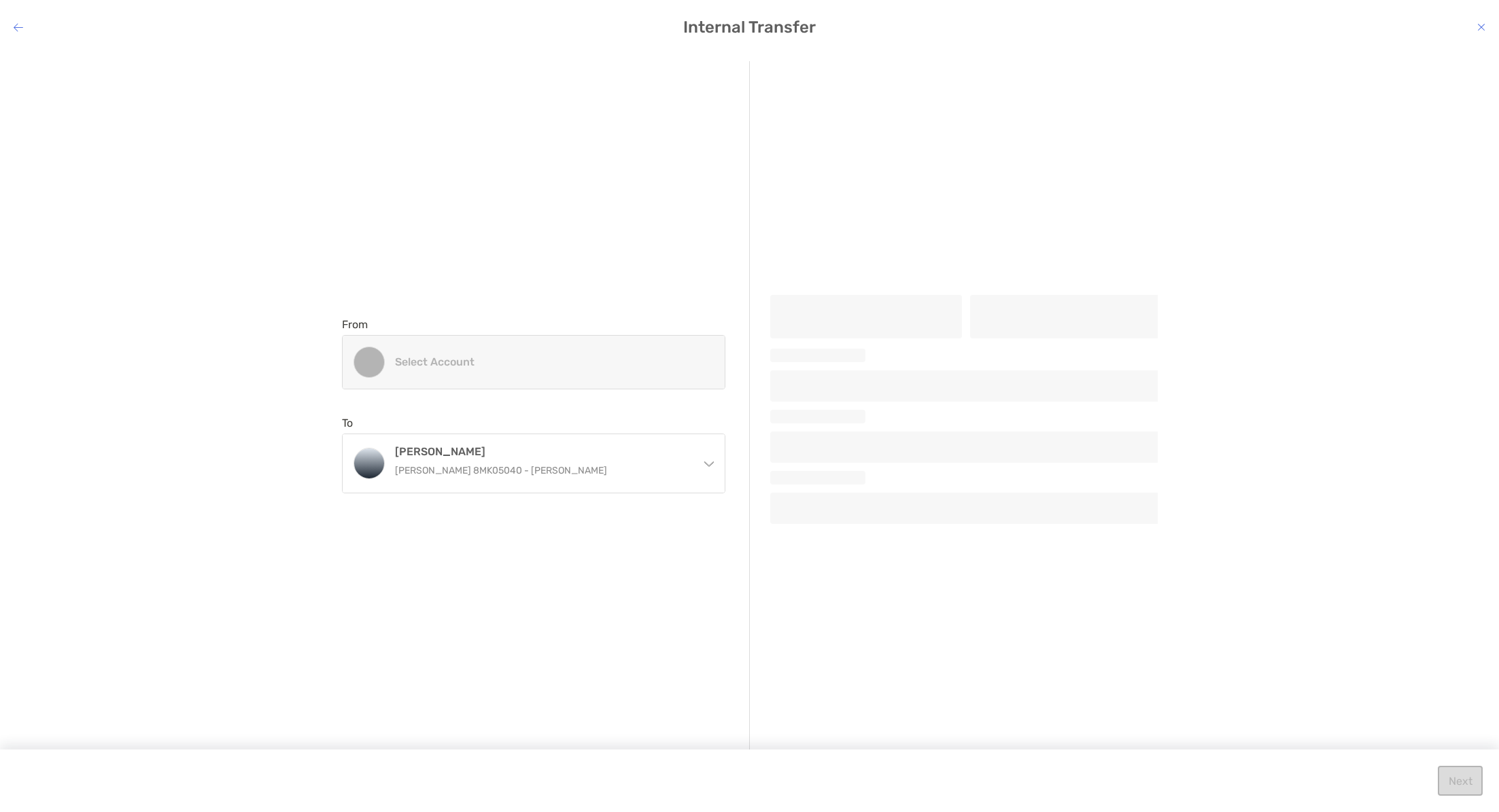
click at [476, 377] on div "Select account" at bounding box center [534, 361] width 382 height 53
click at [1478, 27] on icon "modal" at bounding box center [1481, 27] width 8 height 11
